Goal: Navigation & Orientation: Understand site structure

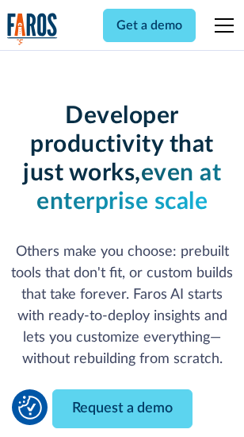
scroll to position [190, 0]
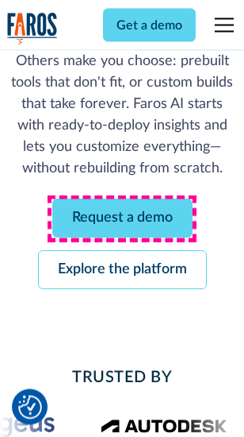
click at [122, 219] on link "Request a demo" at bounding box center [122, 218] width 140 height 39
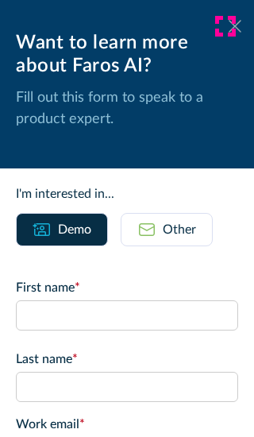
click at [229, 26] on icon at bounding box center [235, 26] width 13 height 12
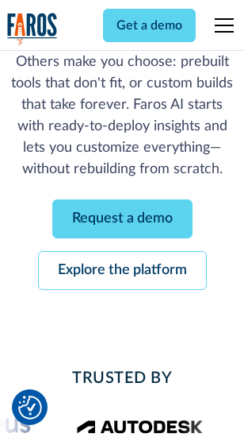
scroll to position [241, 0]
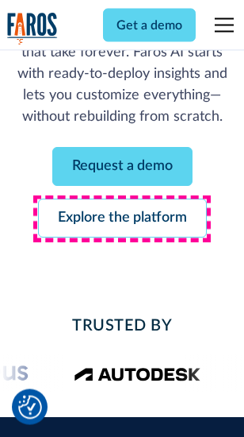
click at [122, 219] on link "Explore the platform" at bounding box center [122, 218] width 169 height 39
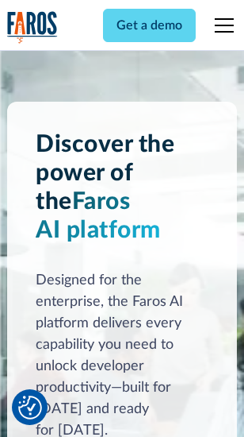
scroll to position [12092, 0]
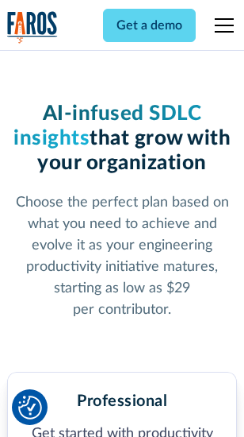
scroll to position [2516, 0]
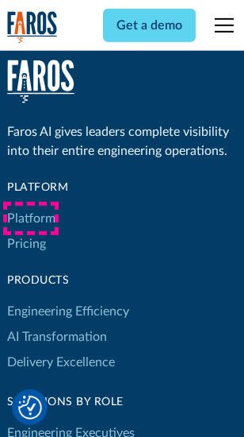
click at [31, 218] on link "Platform" at bounding box center [31, 218] width 48 height 25
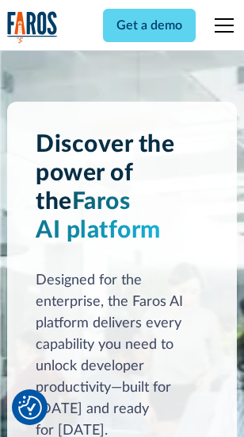
scroll to position [12601, 0]
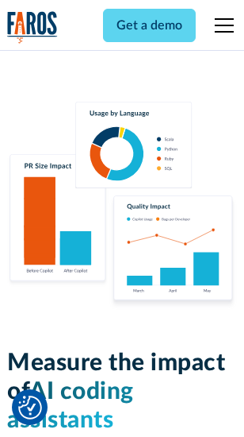
scroll to position [9910, 0]
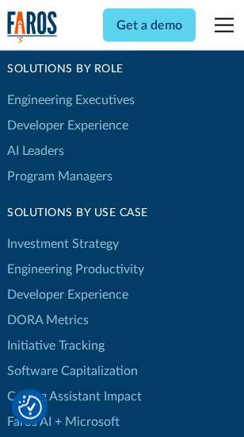
click at [48, 307] on link "DORA Metrics" at bounding box center [48, 319] width 82 height 25
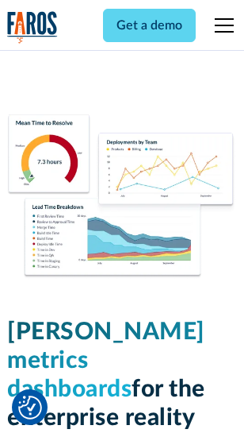
scroll to position [7028, 0]
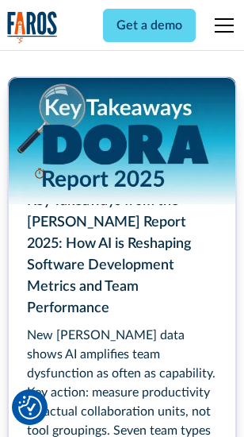
scroll to position [7268, 0]
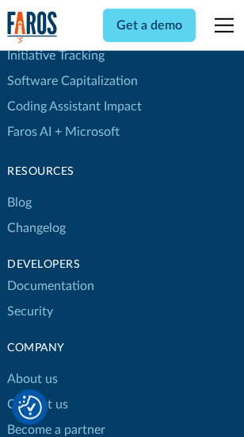
click at [37, 218] on link "Changelog" at bounding box center [36, 227] width 59 height 25
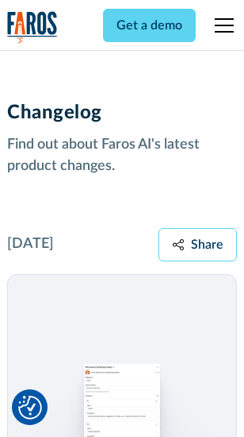
scroll to position [19465, 0]
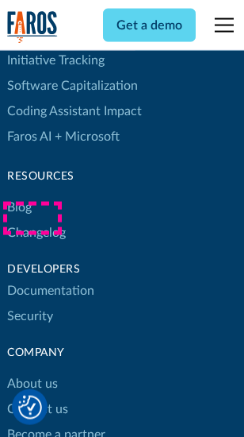
click at [32, 371] on link "About us" at bounding box center [32, 383] width 51 height 25
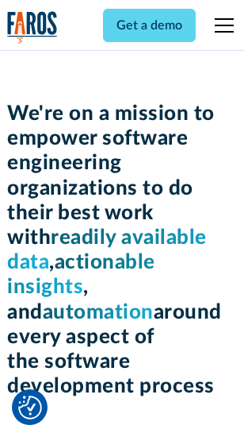
scroll to position [5489, 0]
